Goal: Book appointment/travel/reservation

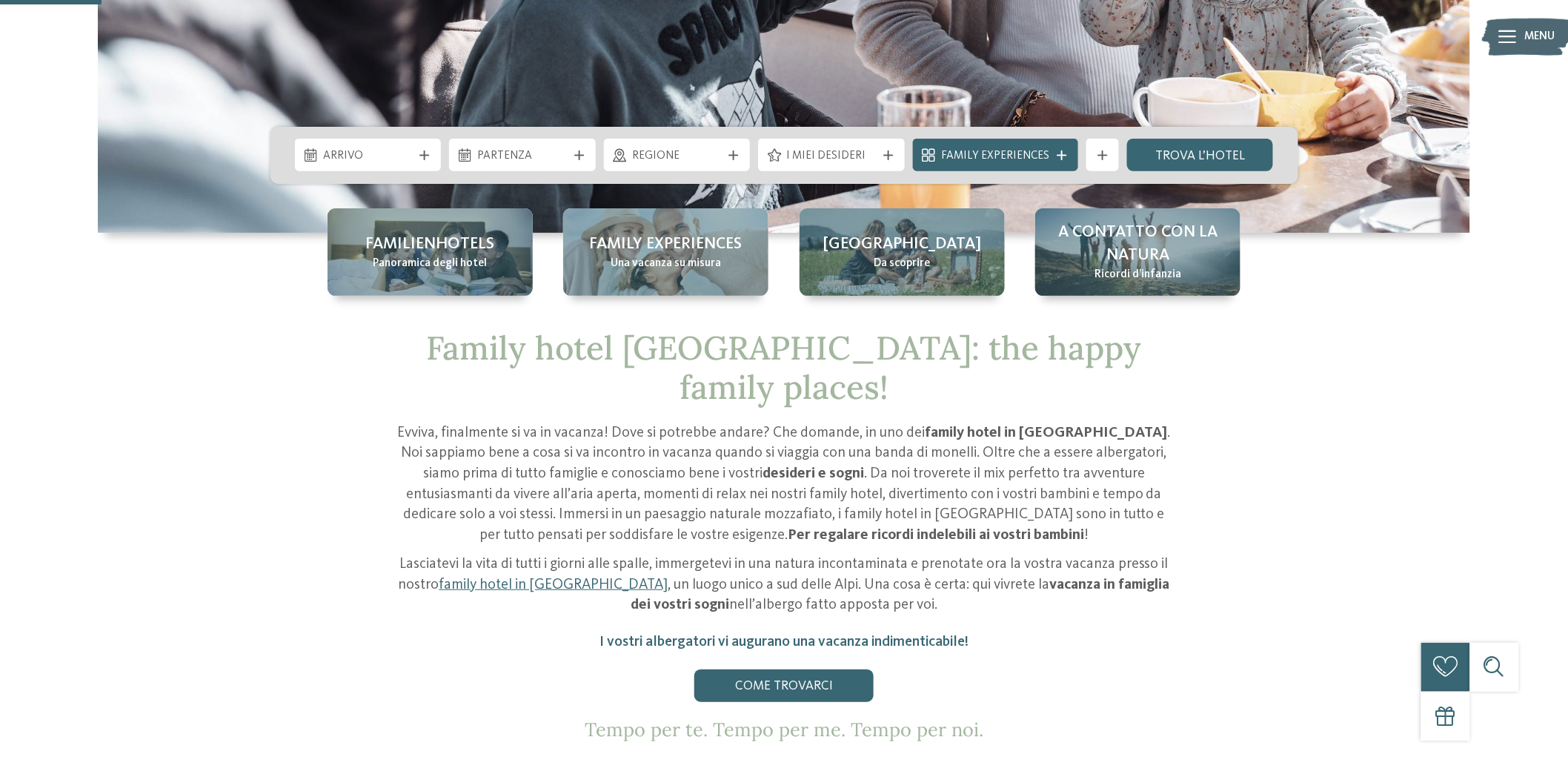
scroll to position [493, 0]
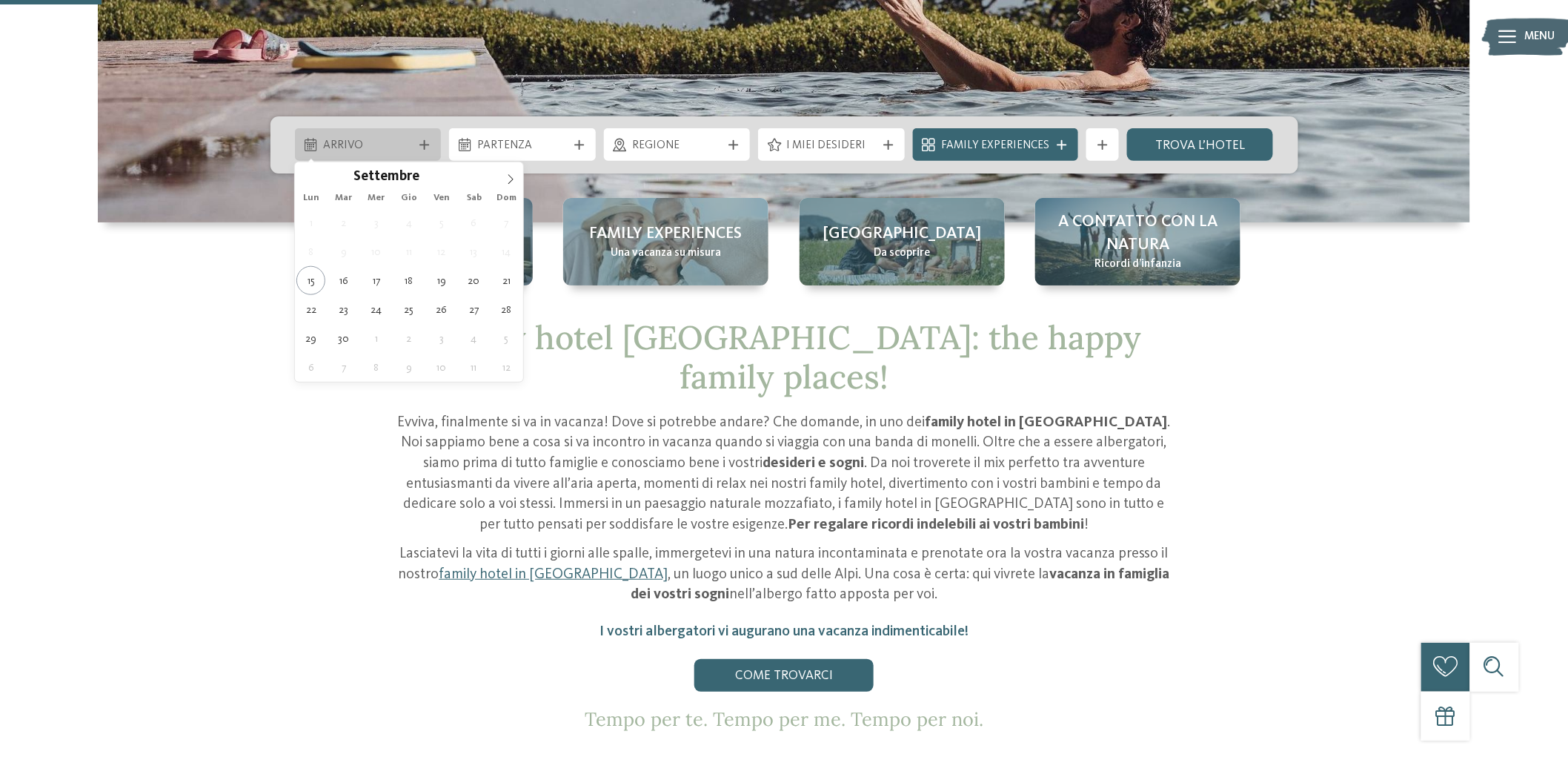
click at [426, 142] on icon at bounding box center [425, 145] width 10 height 10
click at [506, 178] on icon at bounding box center [511, 179] width 11 height 11
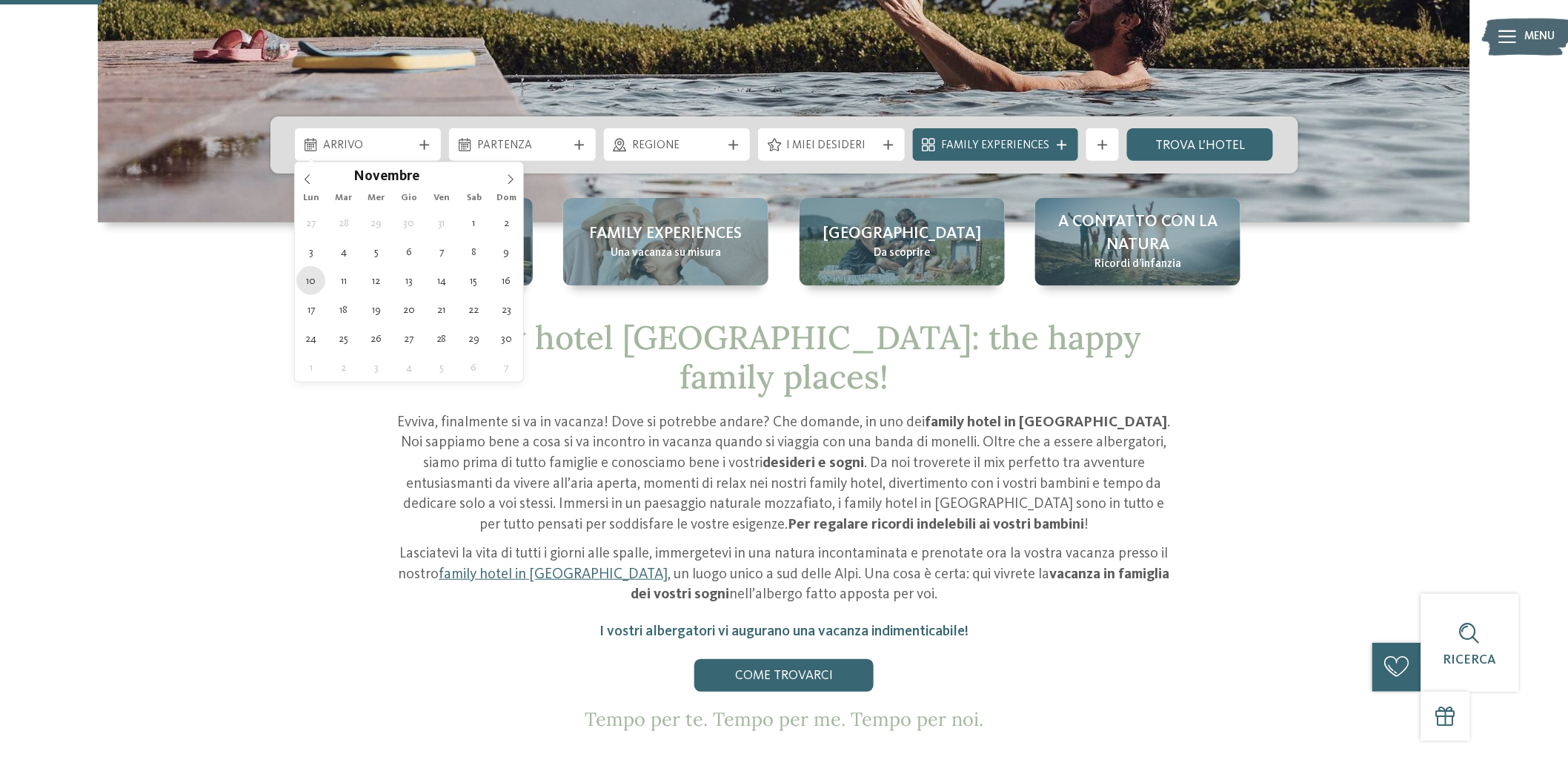
type div "[DATE]"
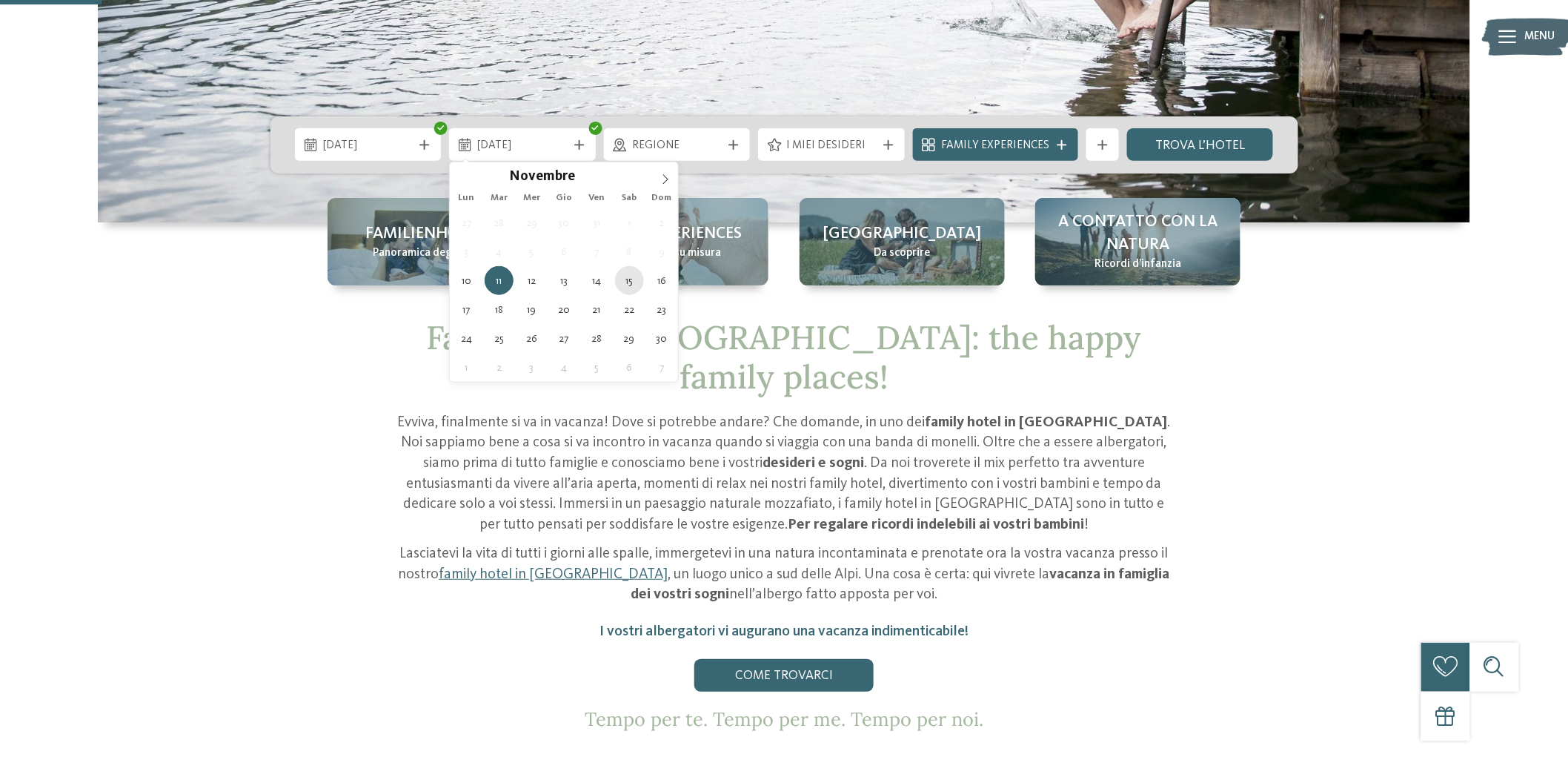
type div "[DATE]"
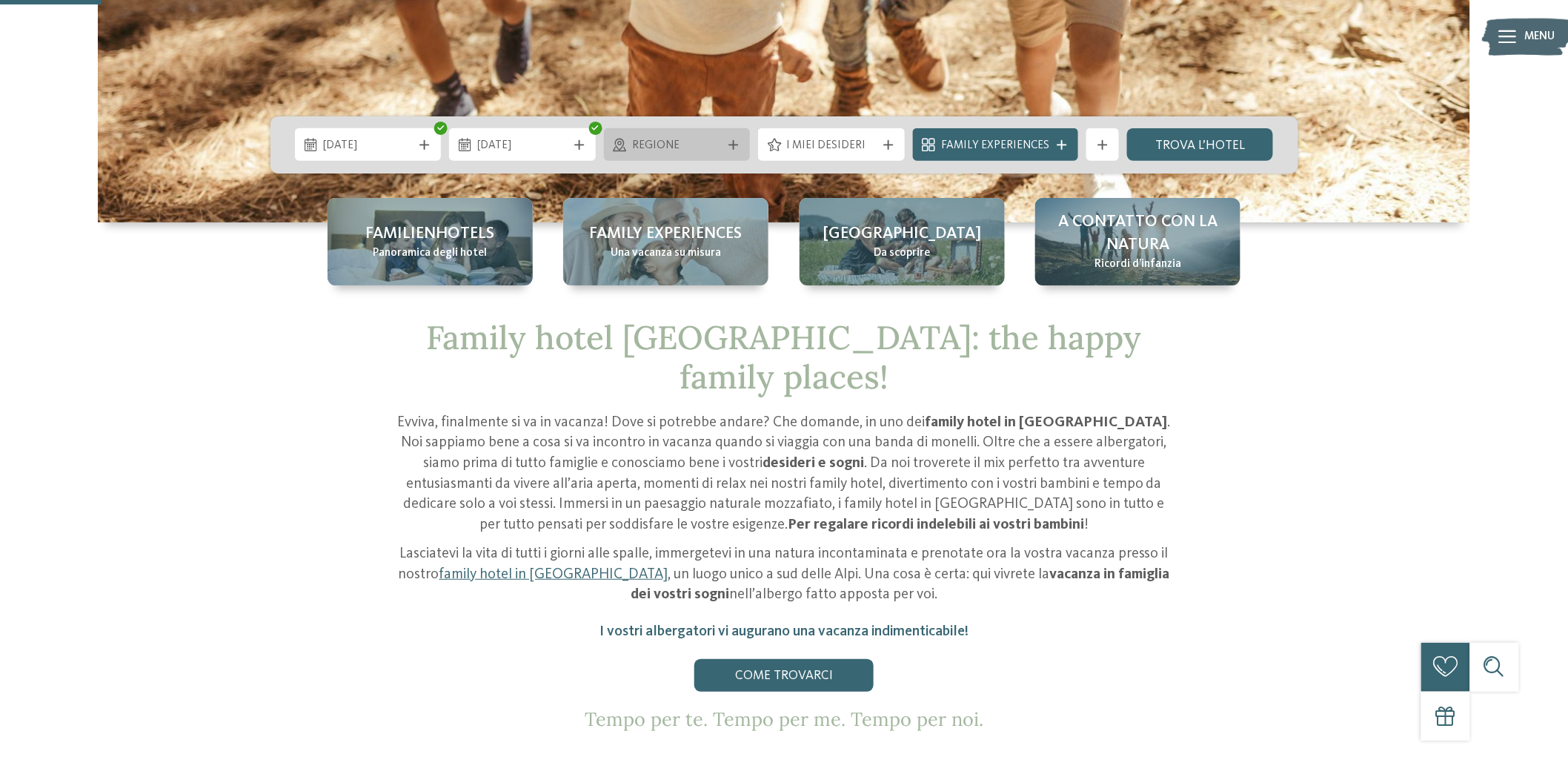
click at [736, 140] on icon at bounding box center [734, 145] width 10 height 10
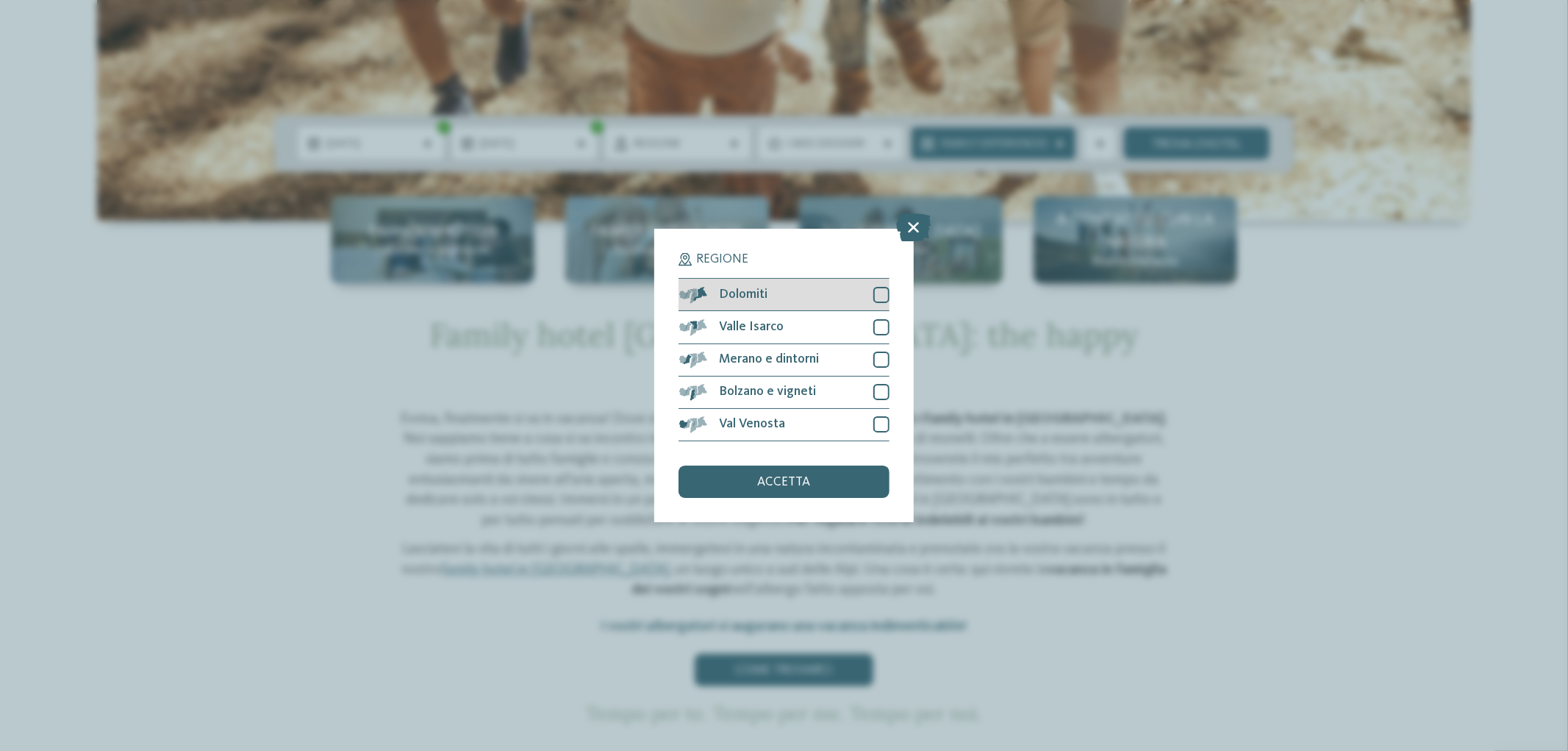
click at [758, 292] on span "Dolomiti" at bounding box center [744, 295] width 48 height 13
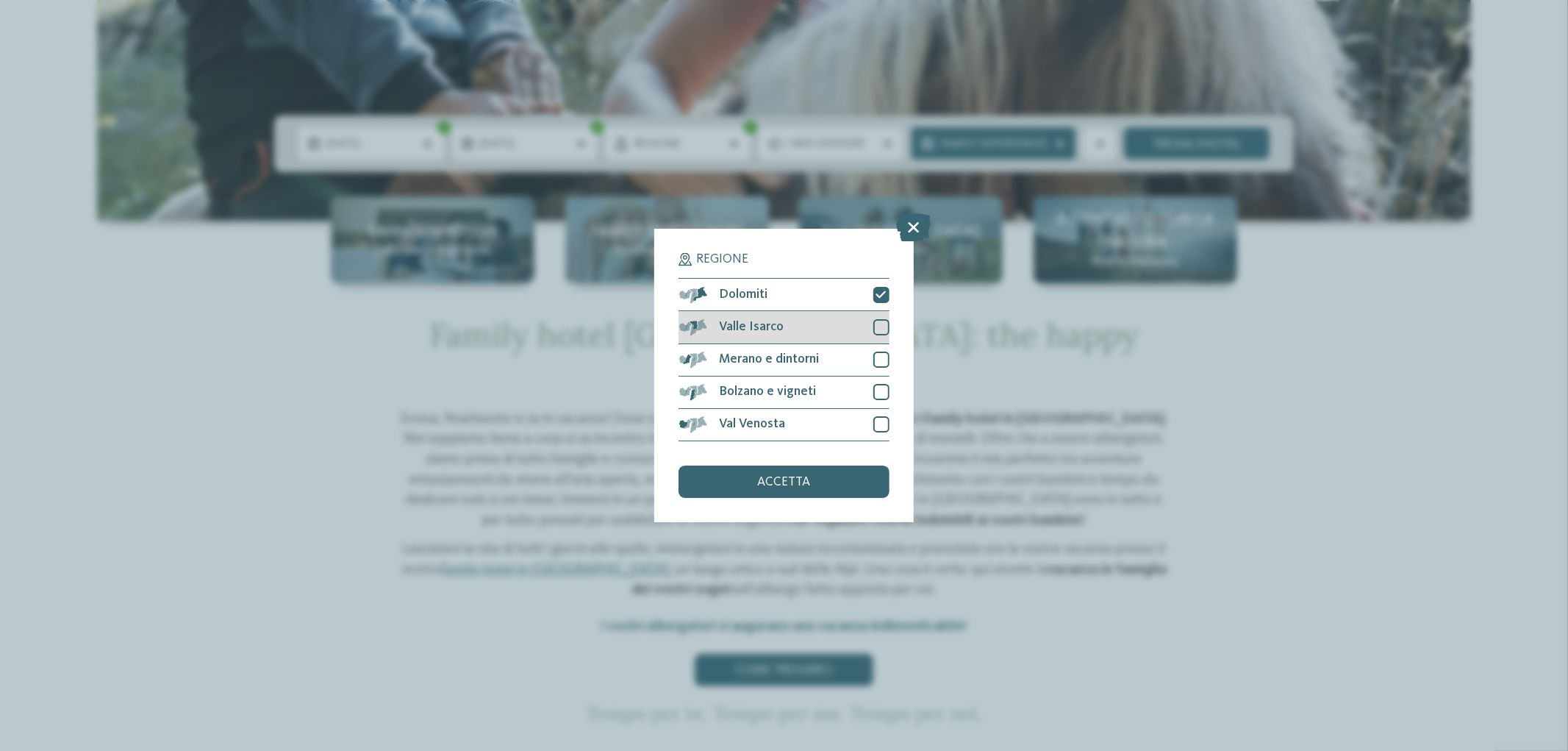
click at [877, 321] on div at bounding box center [881, 327] width 16 height 16
click at [880, 357] on div at bounding box center [881, 360] width 16 height 16
click at [882, 384] on div at bounding box center [881, 392] width 16 height 16
click at [877, 421] on div at bounding box center [881, 424] width 16 height 16
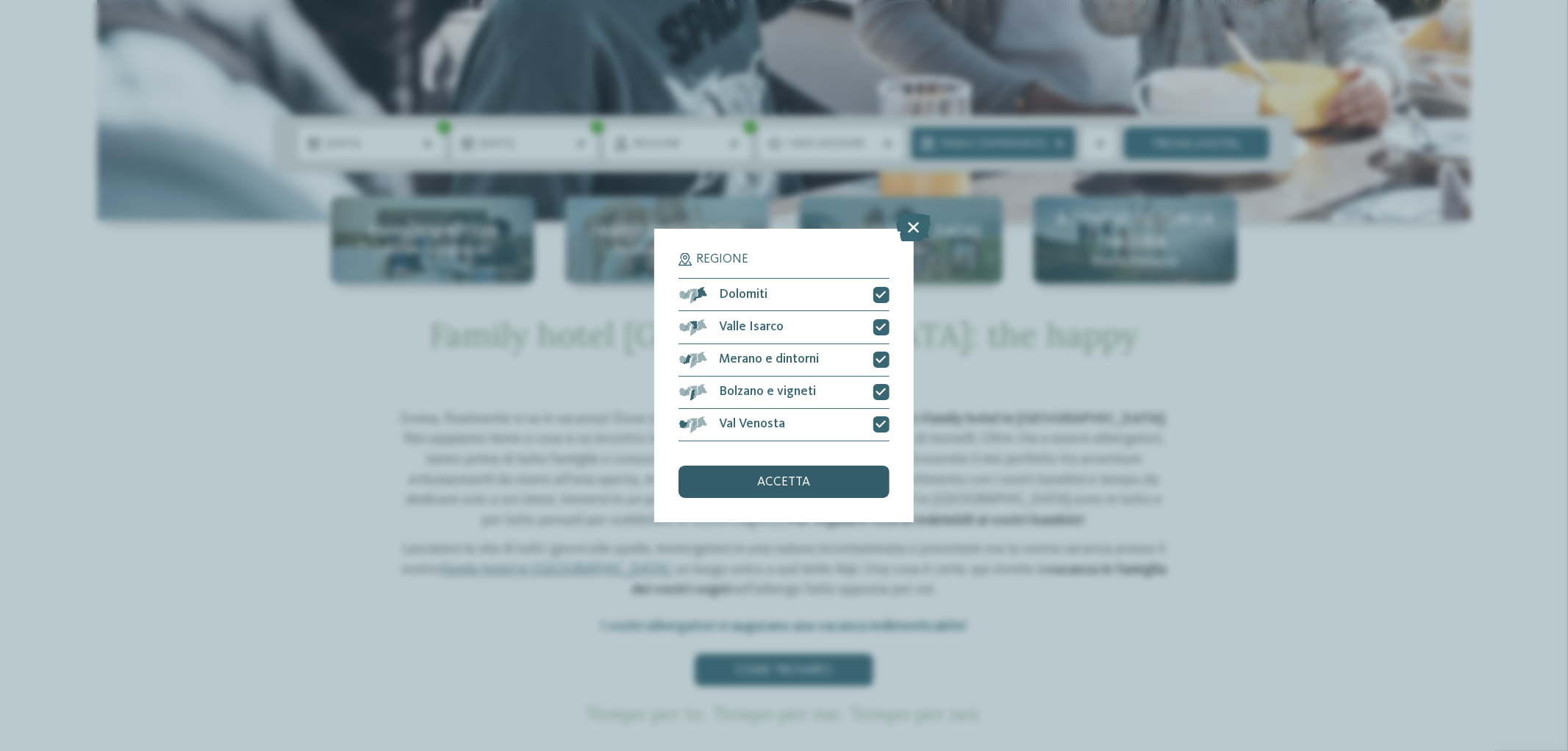
click at [799, 482] on span "accetta" at bounding box center [784, 482] width 53 height 13
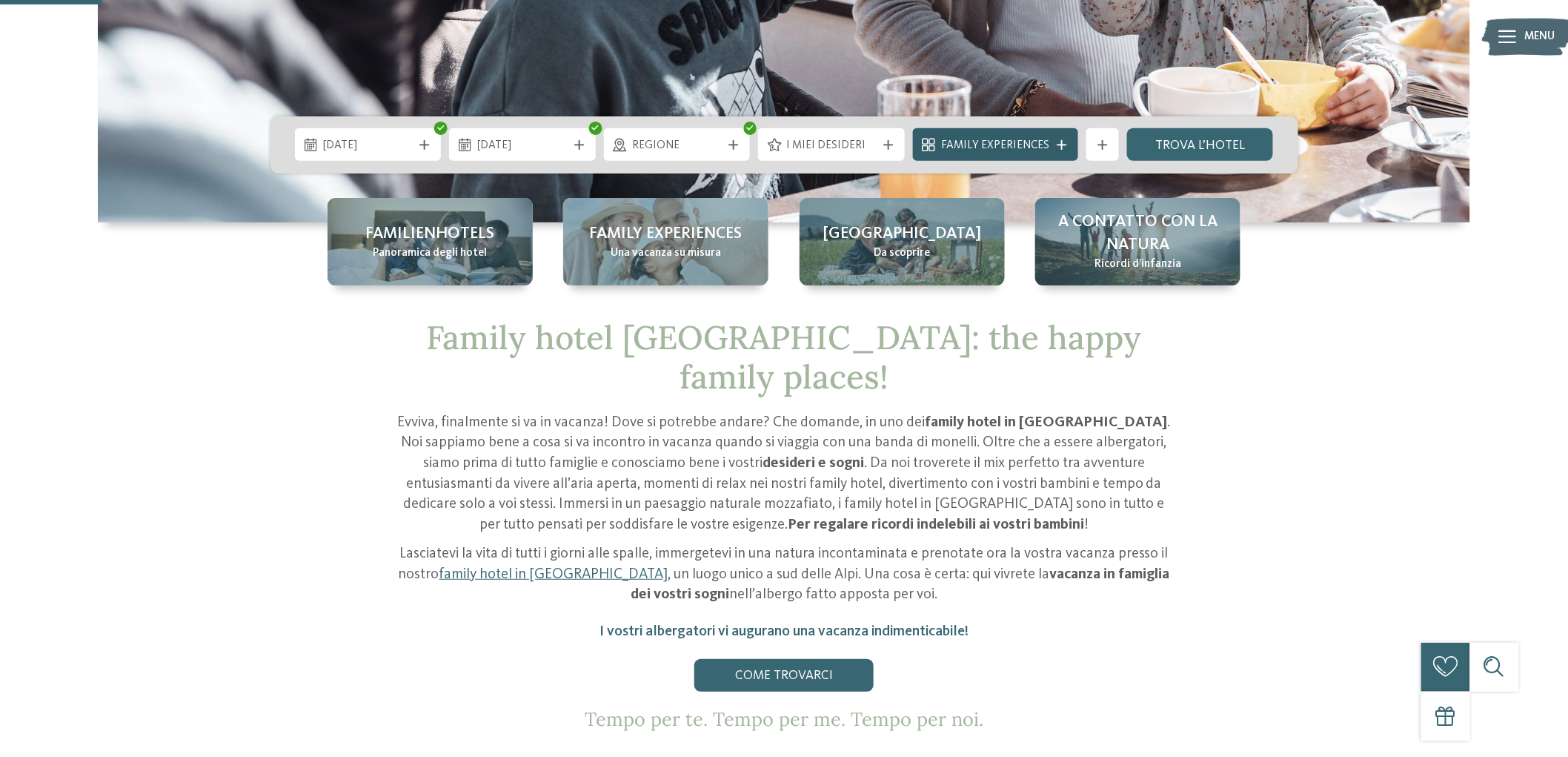
click at [995, 141] on span "Family Experiences" at bounding box center [996, 146] width 108 height 16
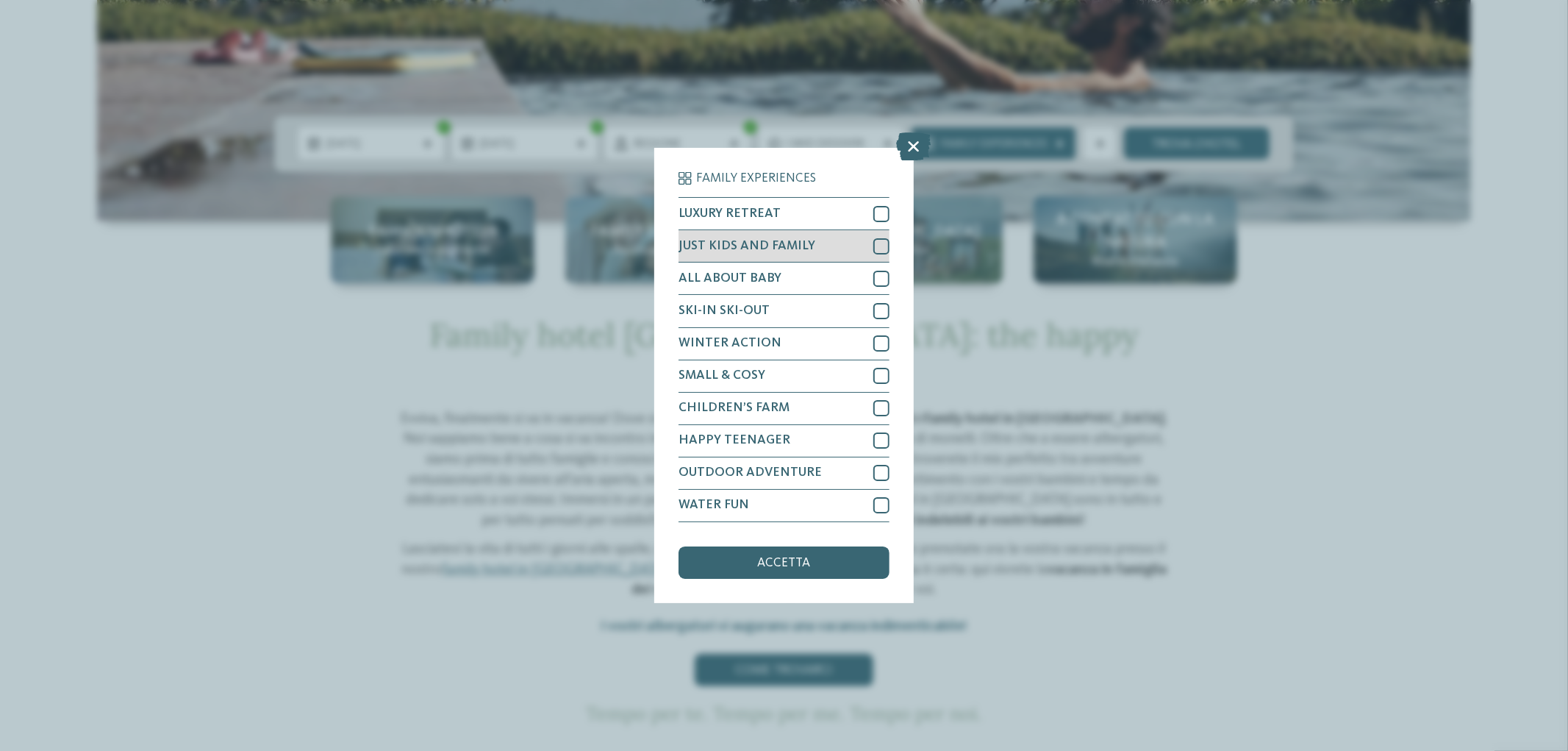
click at [880, 244] on div at bounding box center [881, 246] width 16 height 16
click at [738, 554] on div "accetta" at bounding box center [783, 563] width 210 height 32
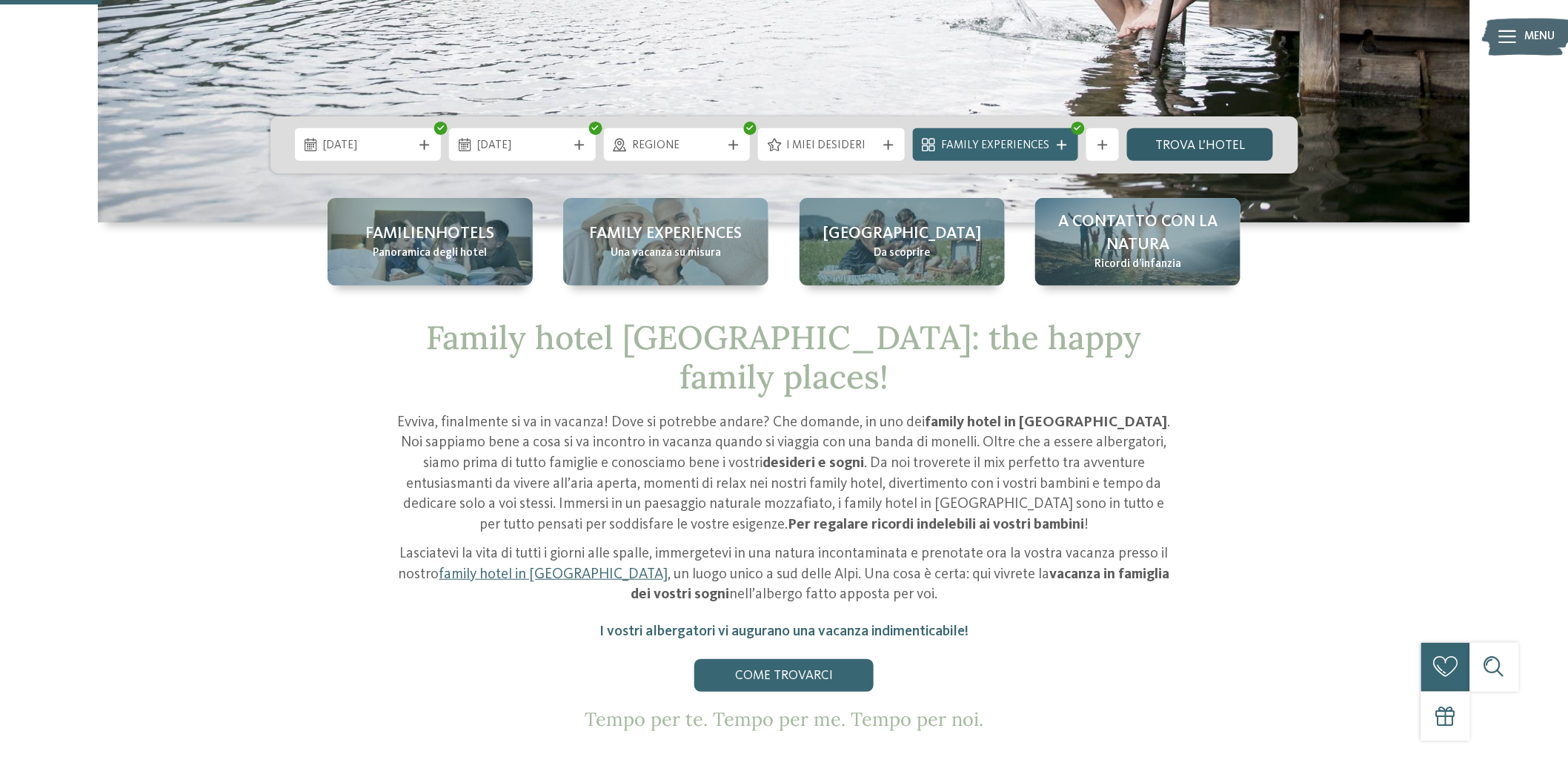
click at [1180, 144] on link "trova l’hotel" at bounding box center [1200, 144] width 147 height 32
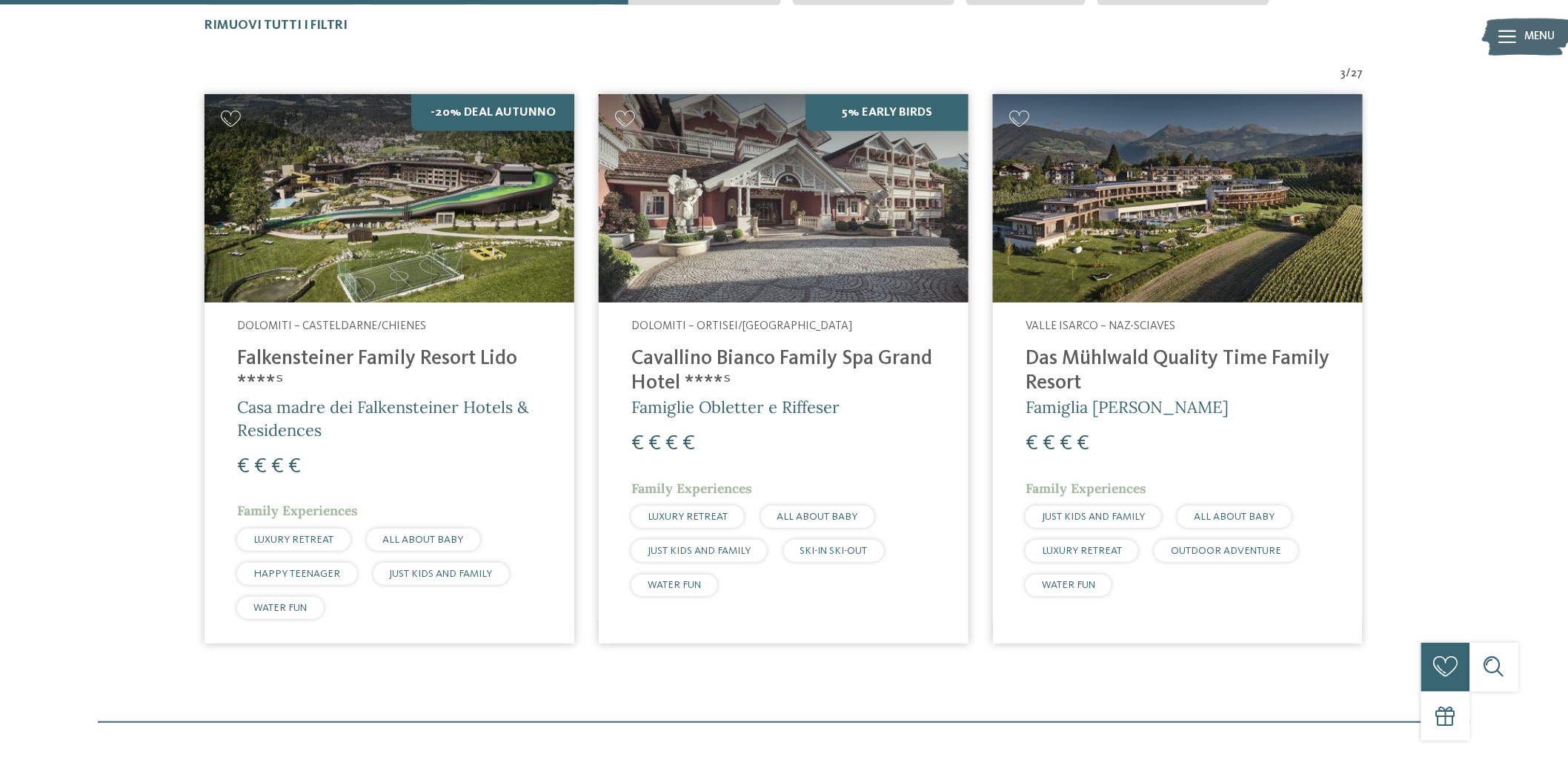
click at [472, 109] on img at bounding box center [389, 198] width 370 height 208
click at [461, 112] on img at bounding box center [389, 198] width 370 height 208
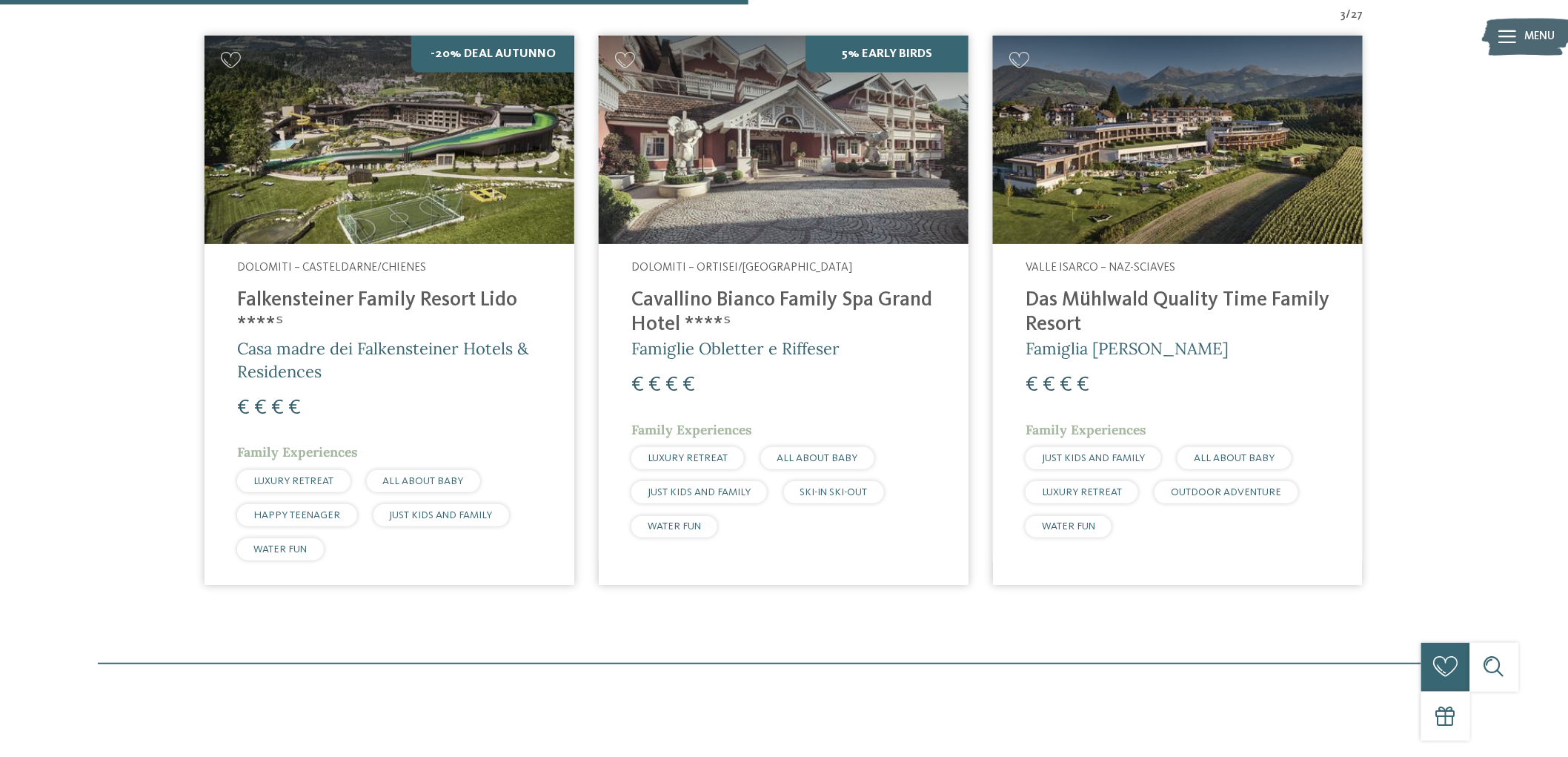
scroll to position [707, 0]
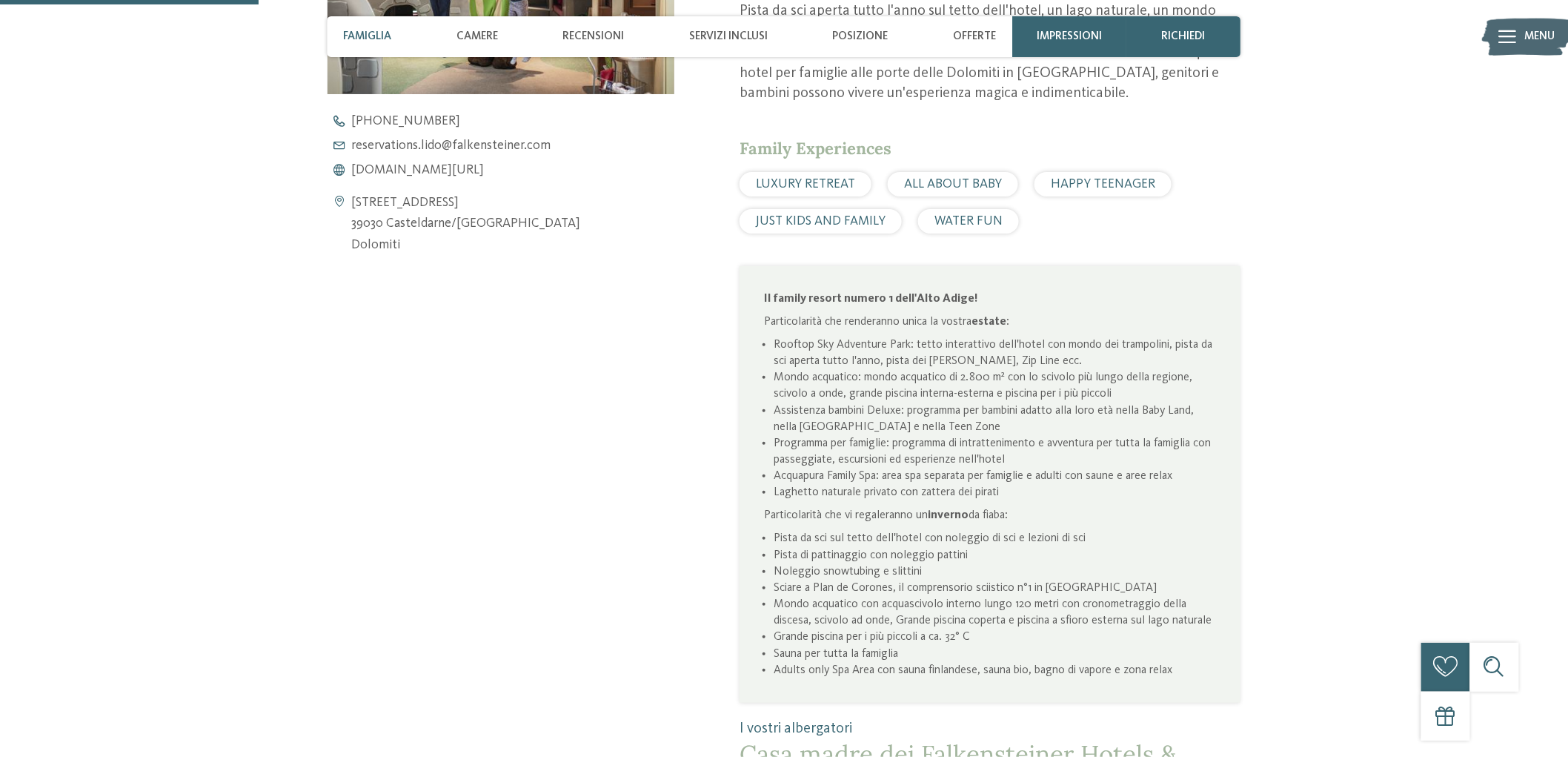
scroll to position [906, 0]
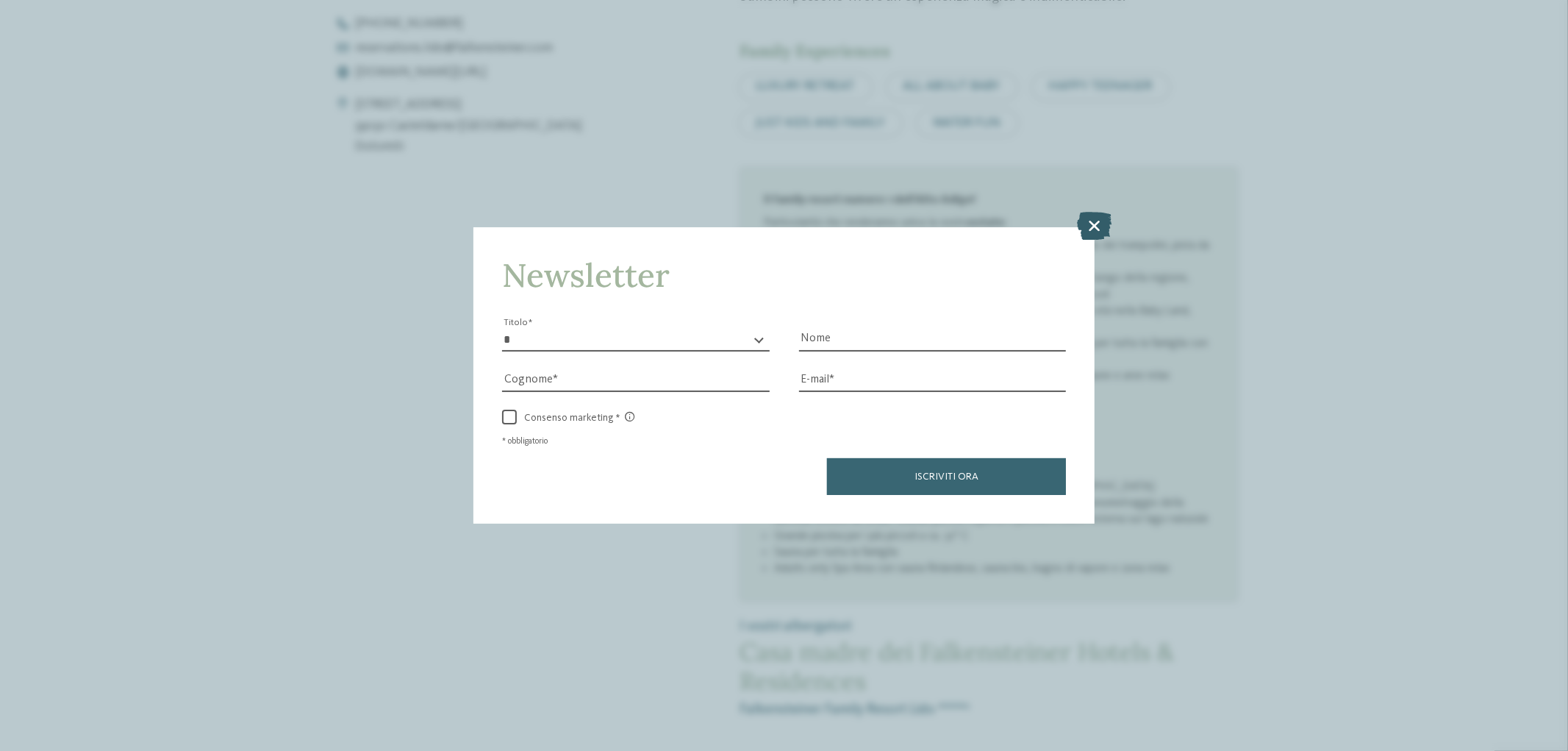
click at [1089, 222] on icon at bounding box center [1094, 225] width 35 height 28
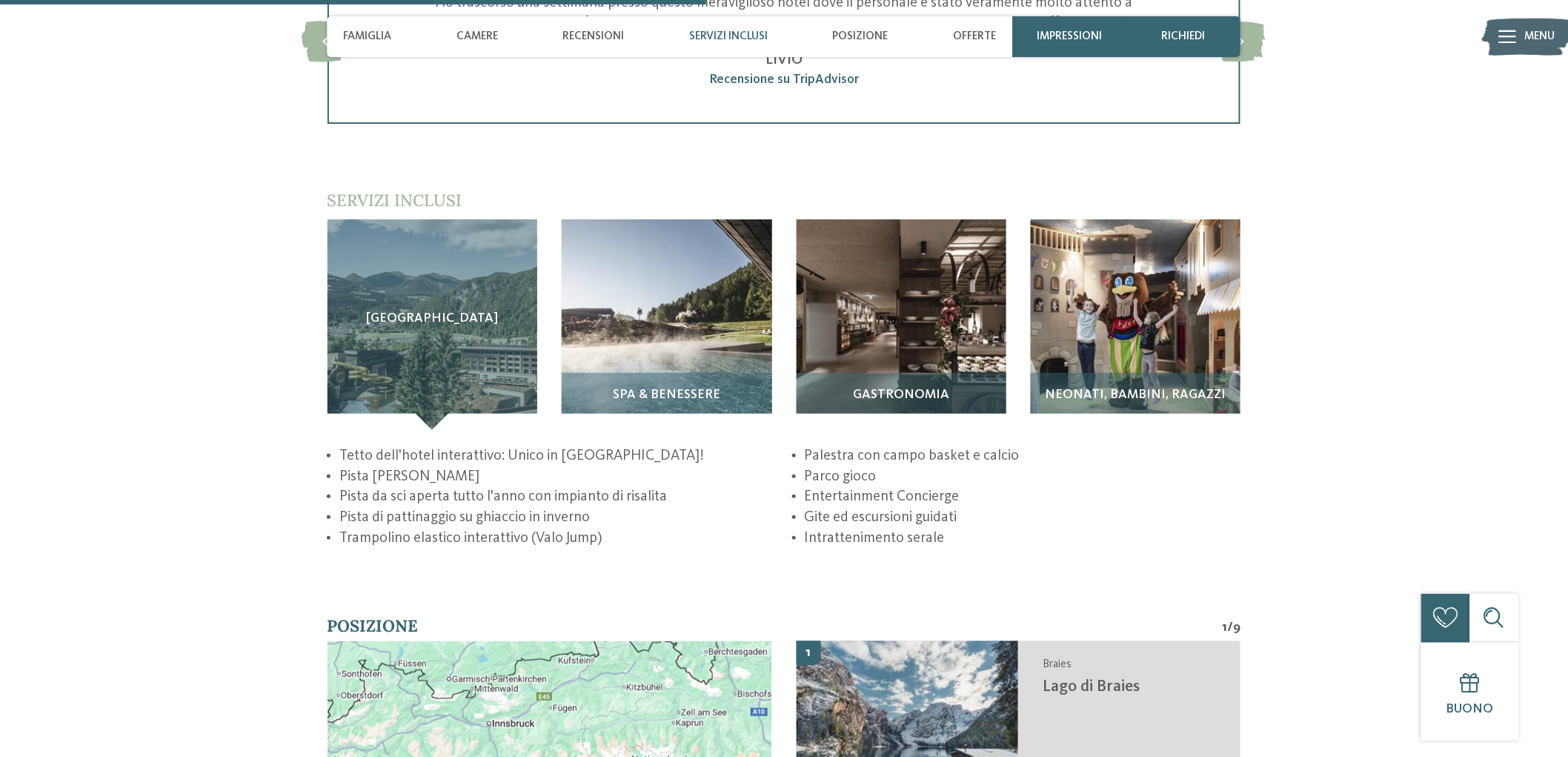
scroll to position [2470, 0]
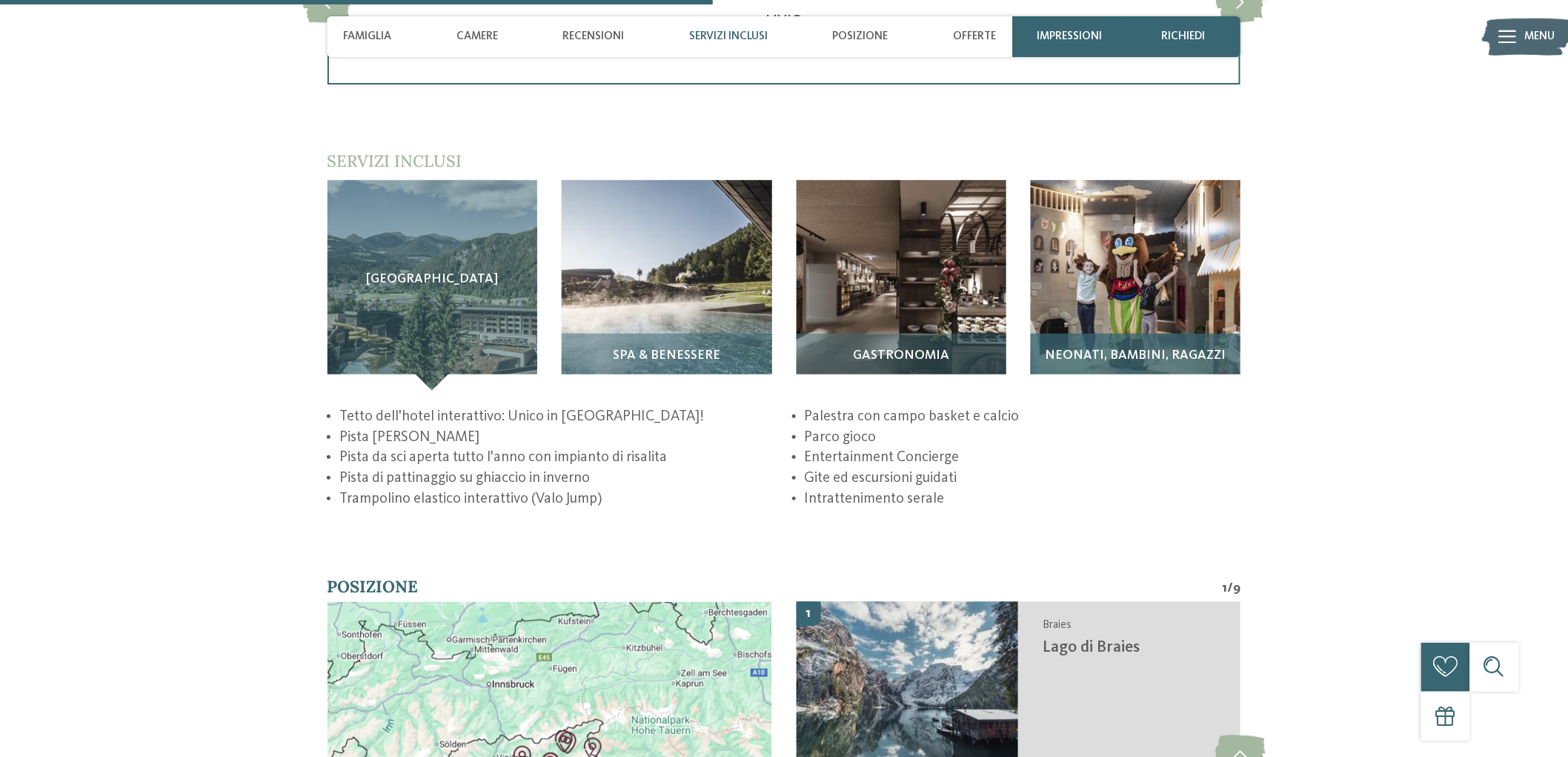
click at [1083, 353] on span "Neonati, bambini, ragazzi" at bounding box center [1136, 356] width 181 height 14
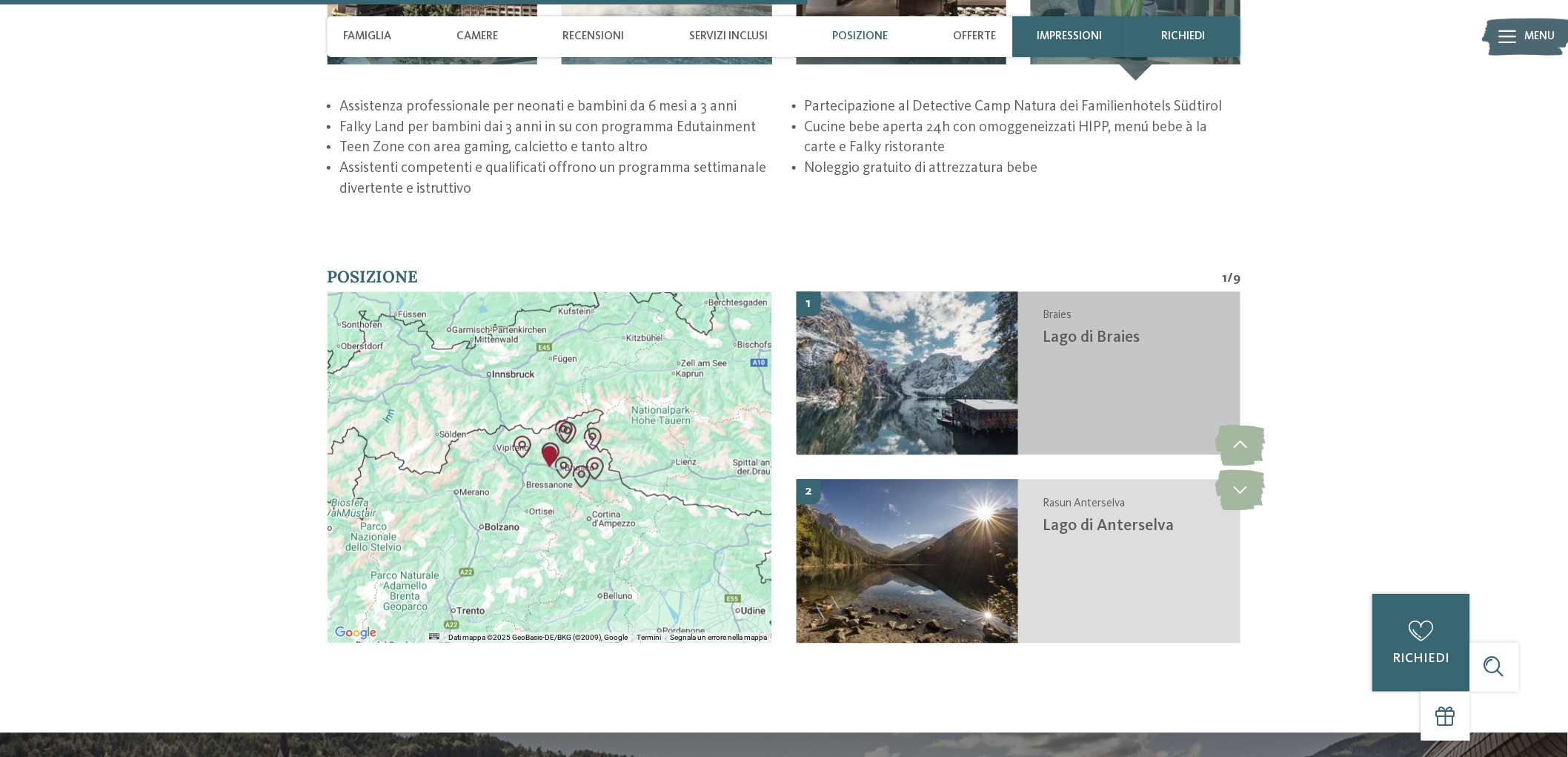
scroll to position [2881, 0]
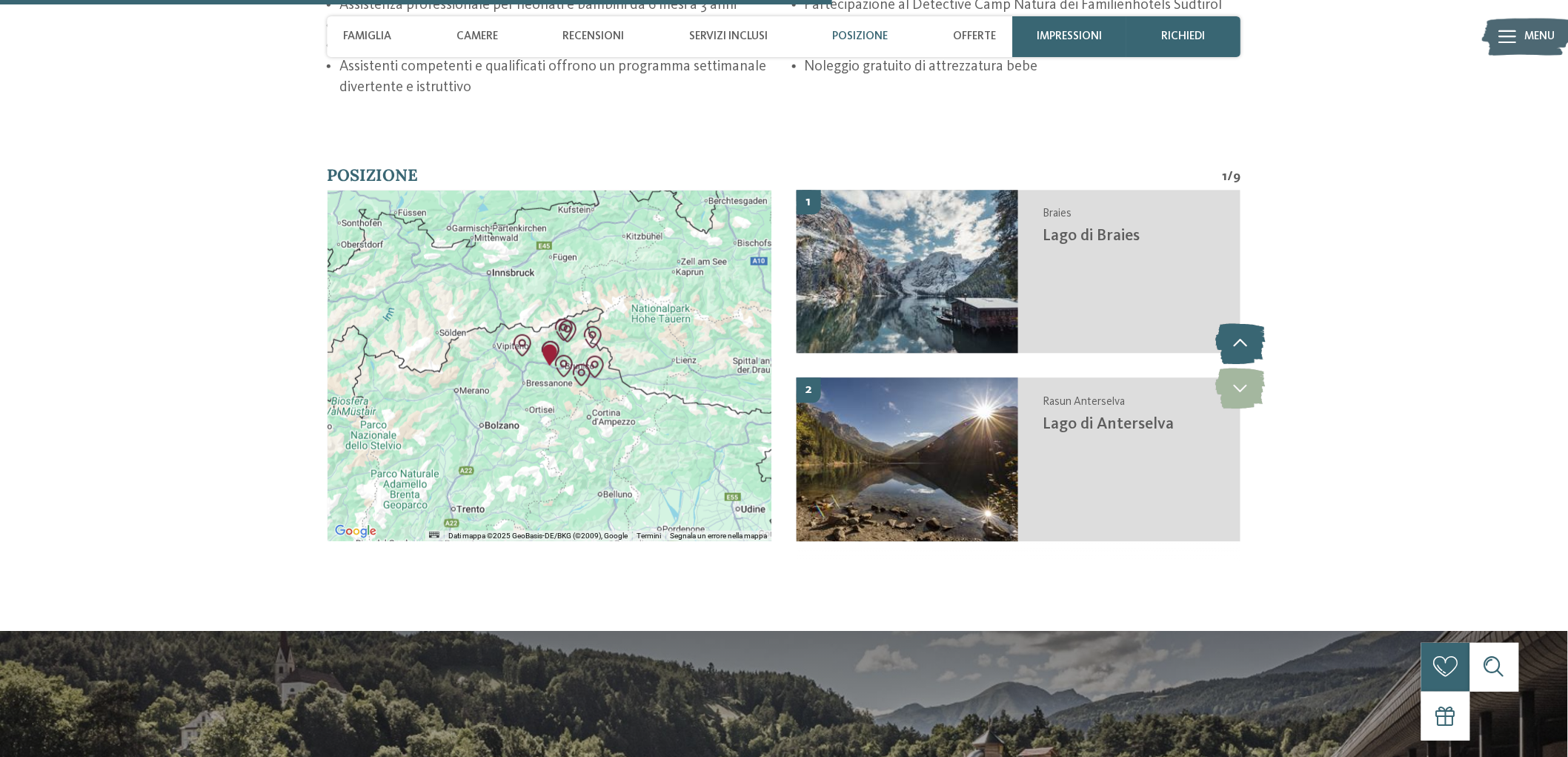
click at [1245, 334] on icon at bounding box center [1240, 343] width 50 height 41
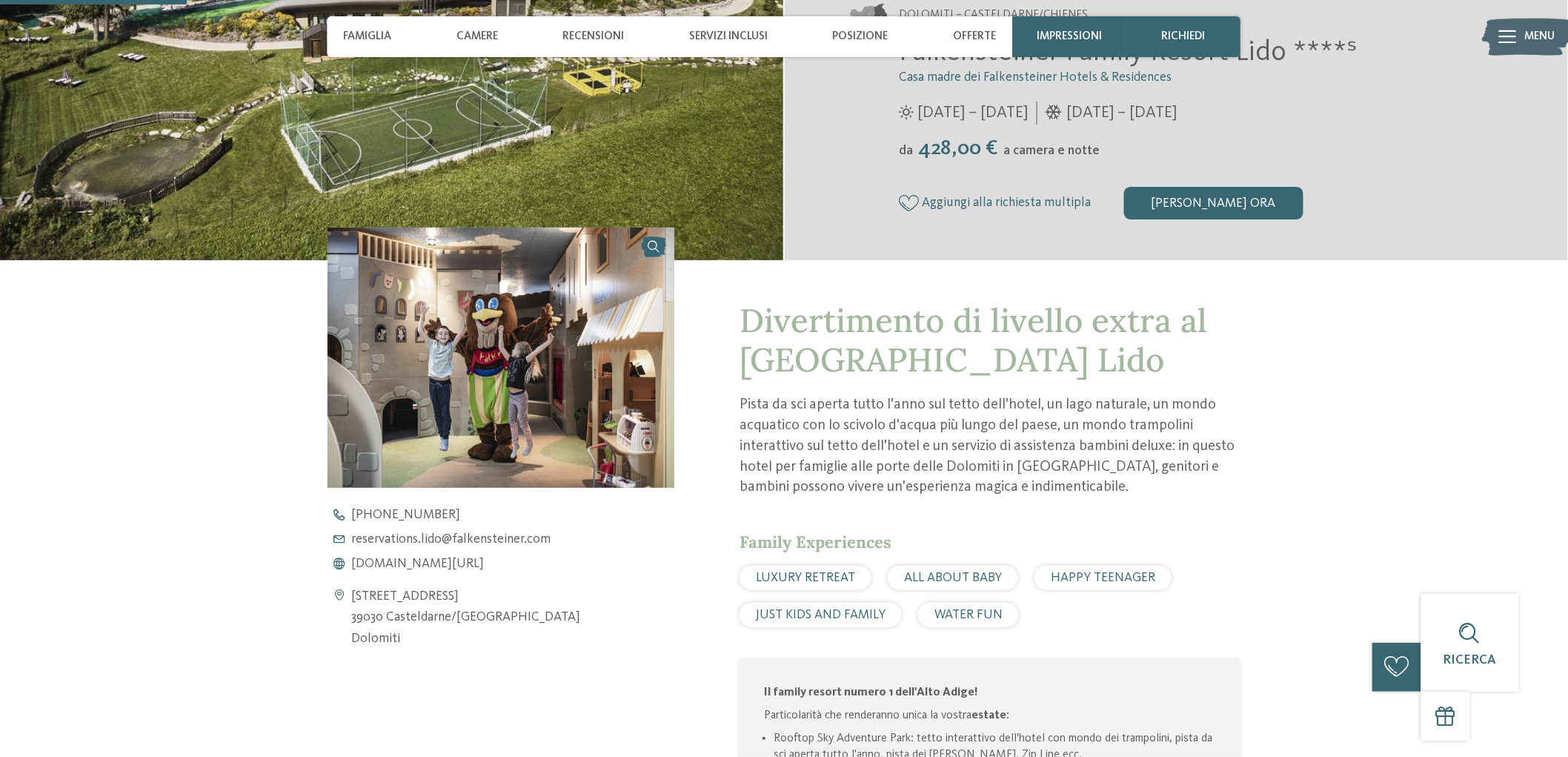
scroll to position [411, 0]
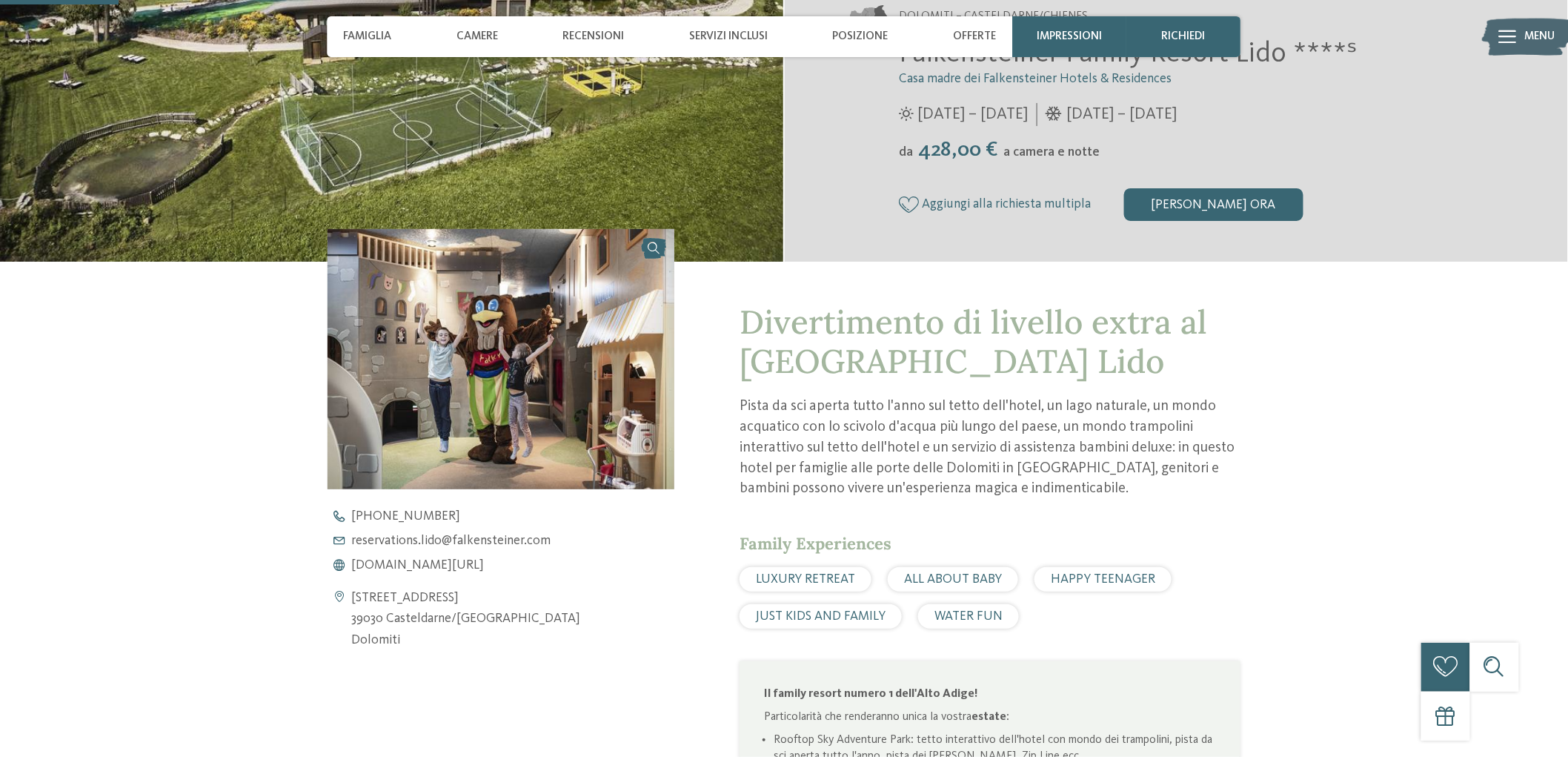
drag, startPoint x: 376, startPoint y: 560, endPoint x: 375, endPoint y: 552, distance: 8.1
click at [375, 559] on span "www.falkensteiner.com/it/family-resort-lido" at bounding box center [418, 565] width 132 height 14
